Goal: Task Accomplishment & Management: Manage account settings

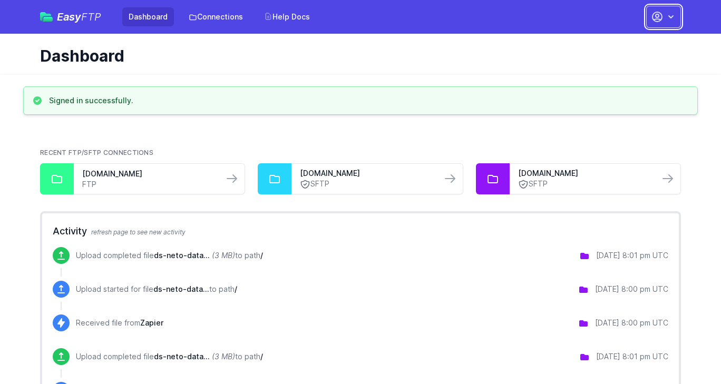
click at [659, 16] on icon "button" at bounding box center [657, 17] width 13 height 13
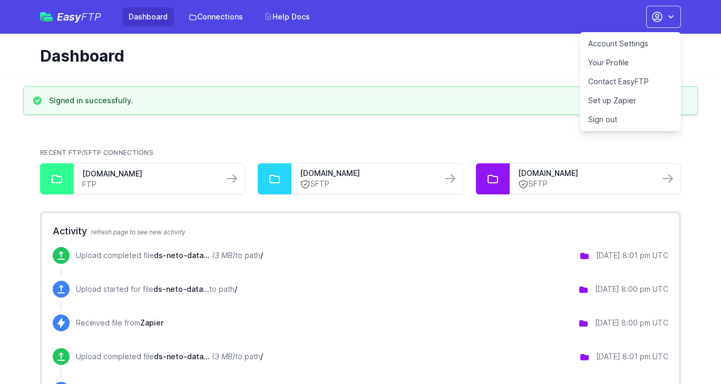
click at [628, 41] on link "Account Settings" at bounding box center [630, 43] width 101 height 19
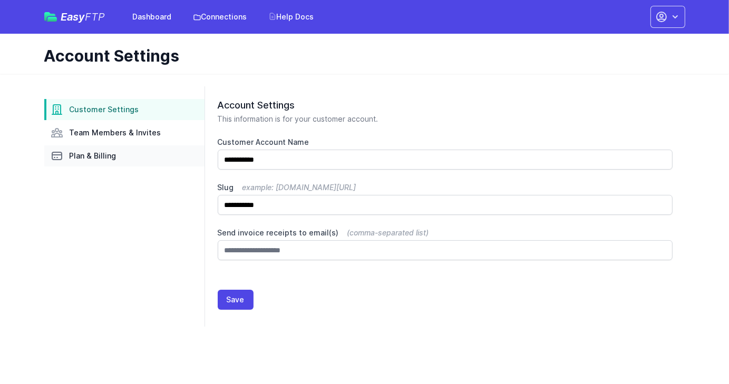
click at [97, 157] on span "Plan & Billing" at bounding box center [93, 156] width 47 height 11
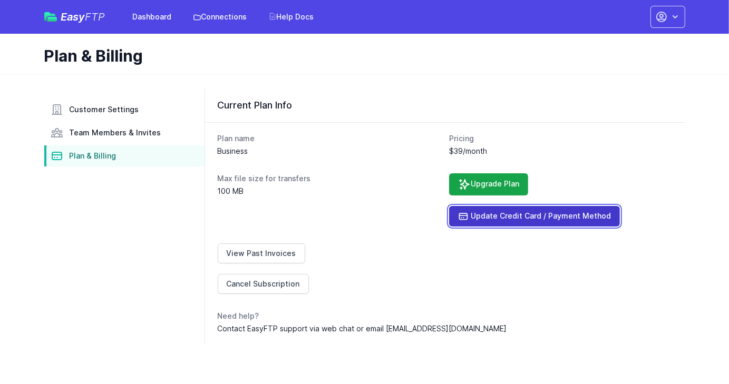
click at [462, 222] on link "Update Credit Card / Payment Method" at bounding box center [534, 216] width 171 height 21
click at [463, 216] on icon at bounding box center [464, 216] width 8 height 6
